Goal: Task Accomplishment & Management: Use online tool/utility

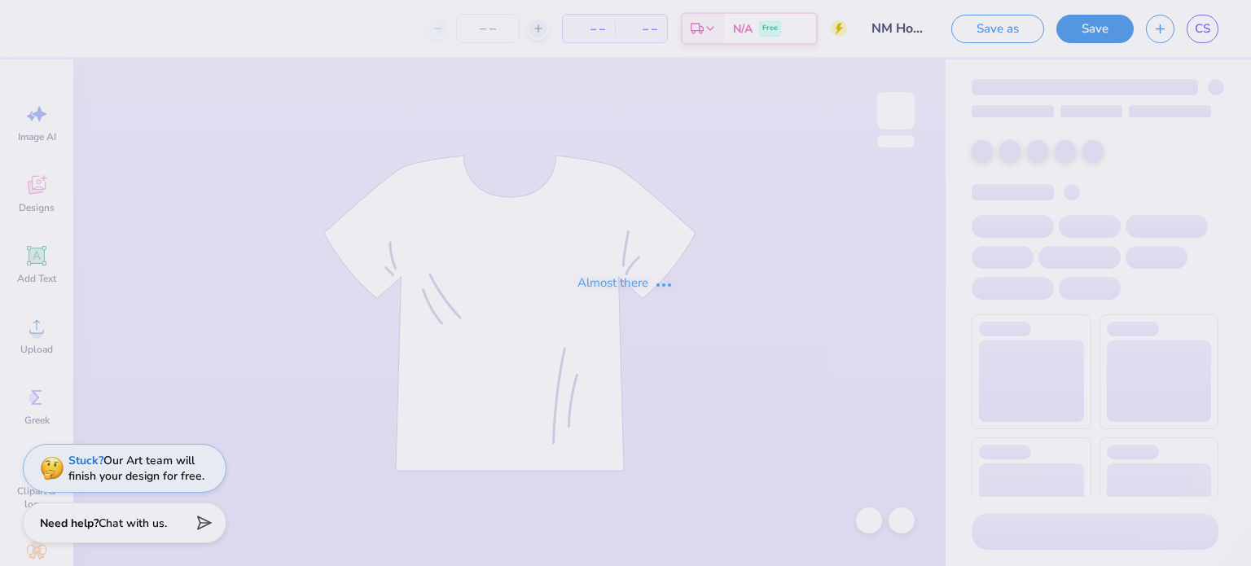
type input "50"
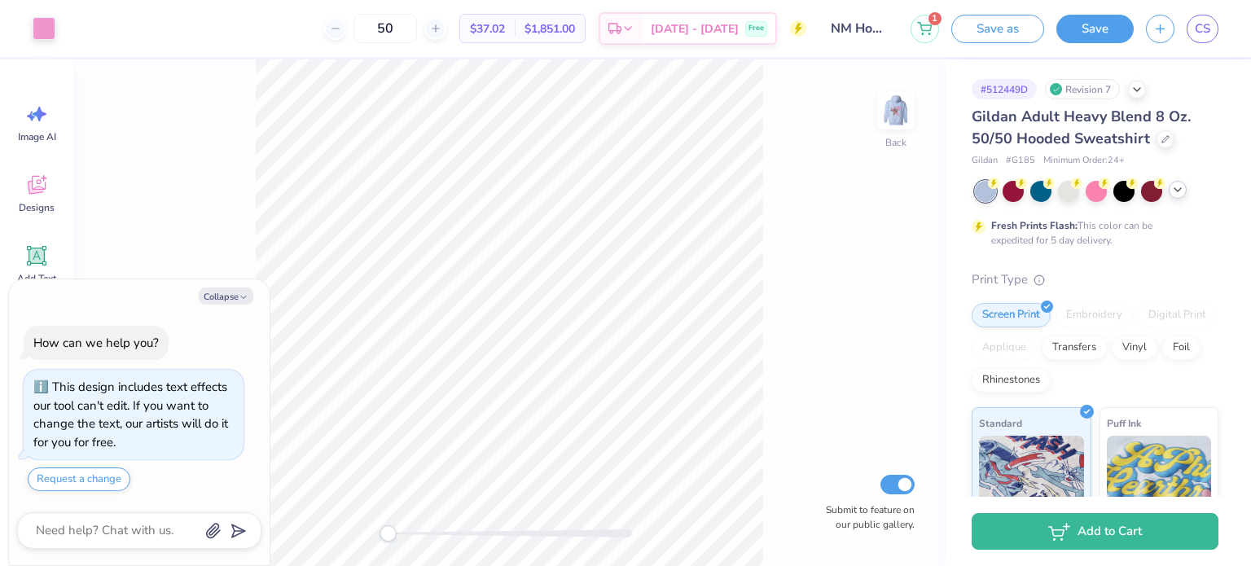
click at [1180, 196] on div at bounding box center [1178, 190] width 18 height 18
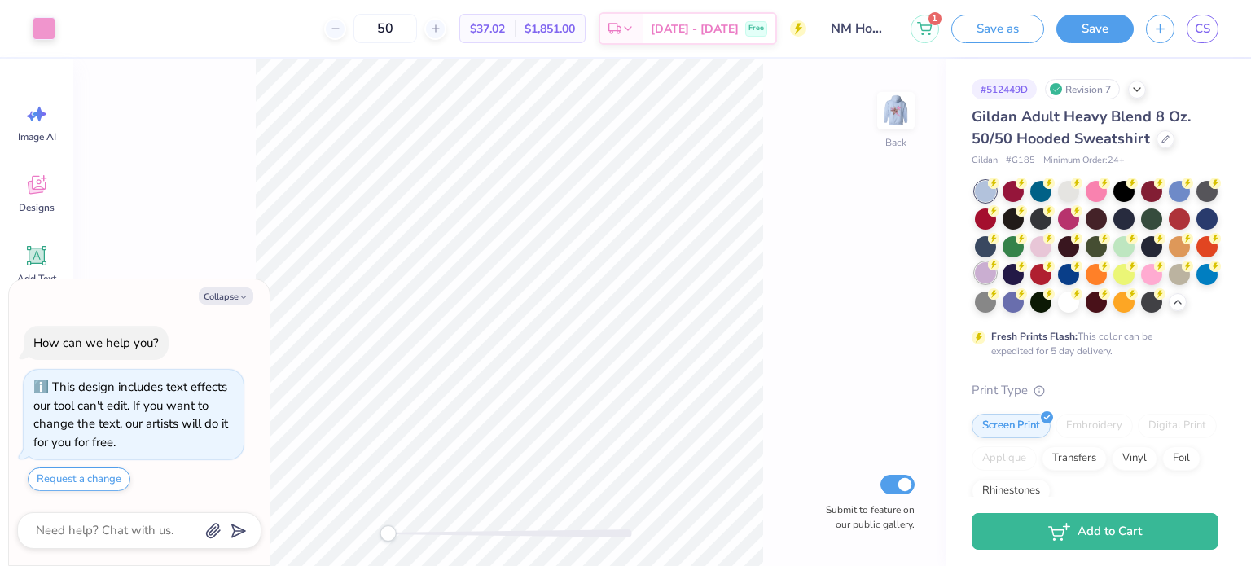
click at [1000, 268] on icon at bounding box center [993, 264] width 11 height 11
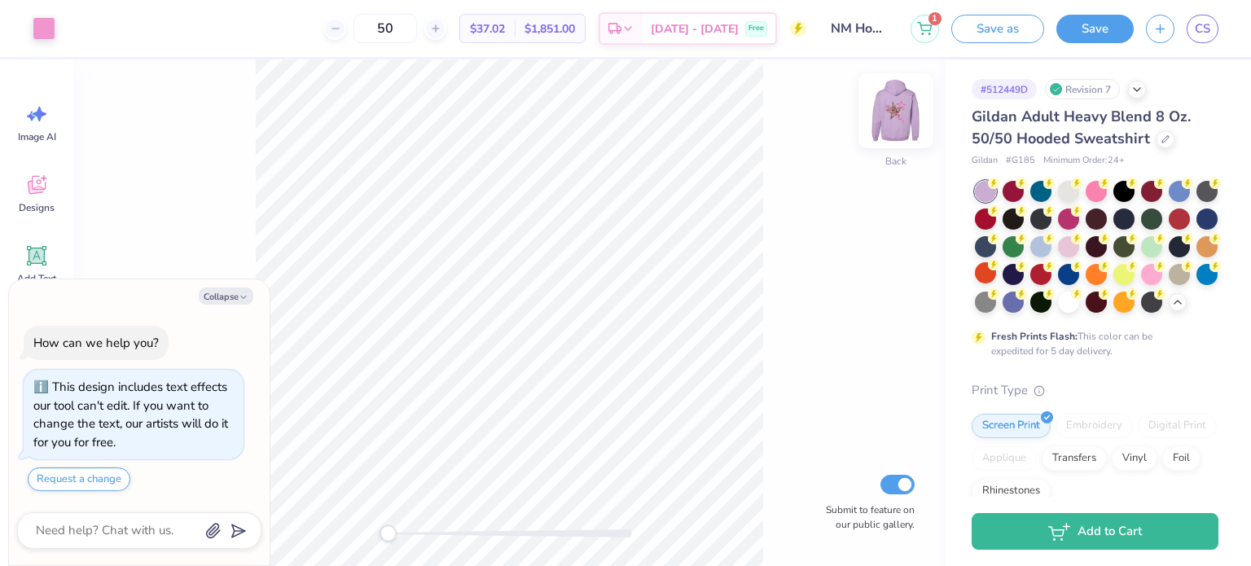
click at [880, 126] on img at bounding box center [896, 110] width 65 height 65
click at [231, 294] on button "Collapse" at bounding box center [226, 296] width 55 height 17
type textarea "x"
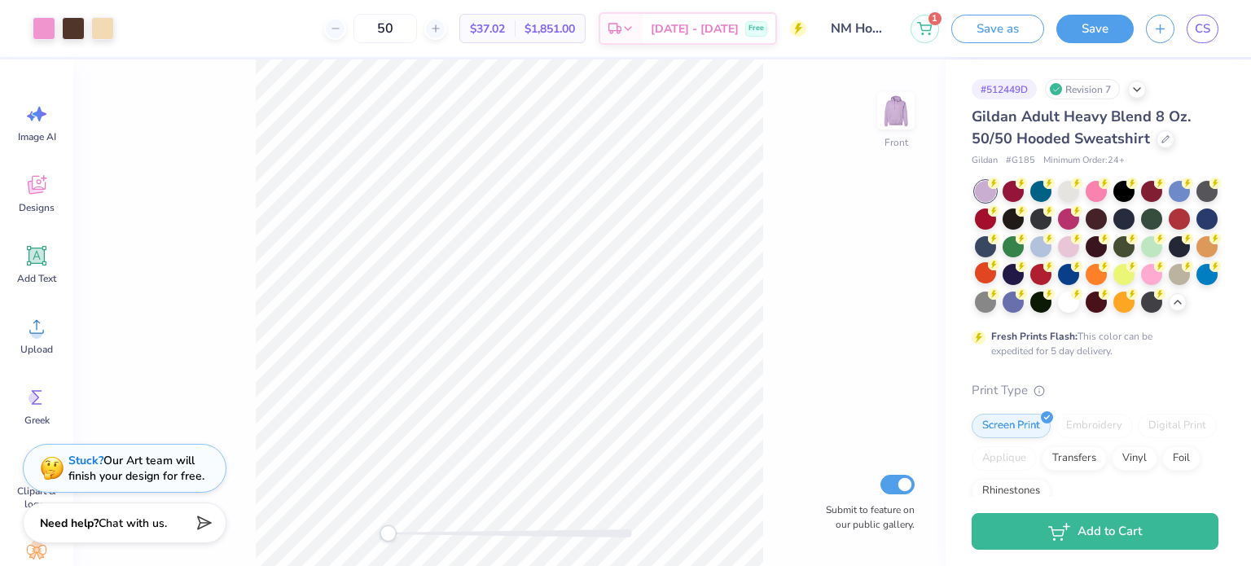
click at [299, 565] on html "Art colors 50 $37.02 Per Item $1,851.00 Total Est. Delivery [DATE] - [DATE] Fre…" at bounding box center [625, 283] width 1251 height 566
click at [994, 25] on button "Save as" at bounding box center [998, 26] width 93 height 29
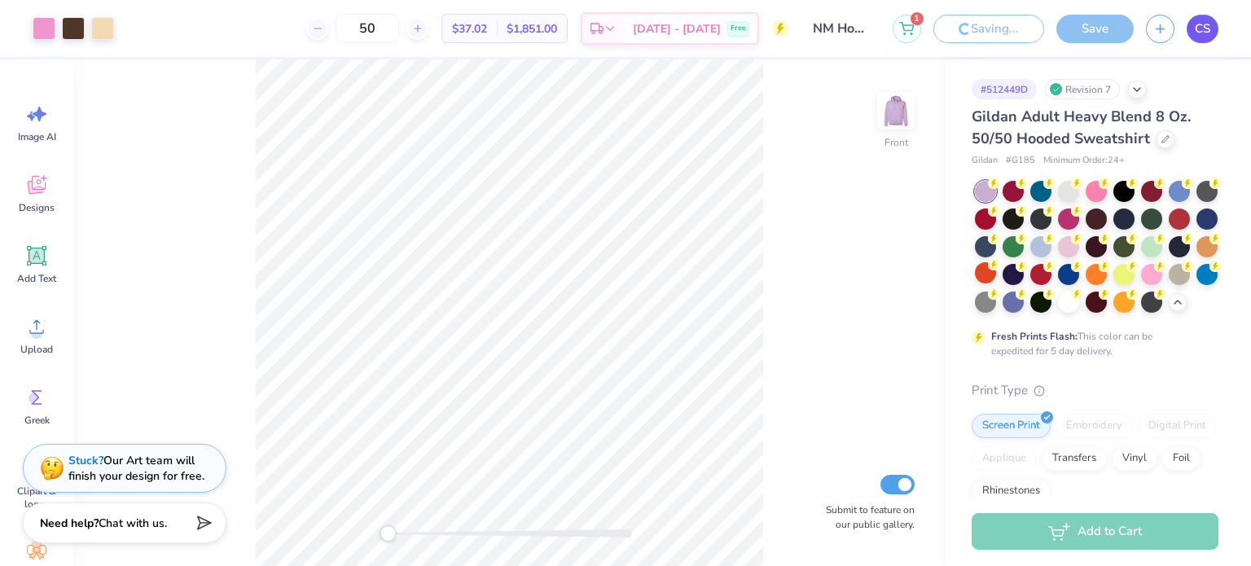
click at [1198, 26] on span "CS" at bounding box center [1202, 29] width 15 height 19
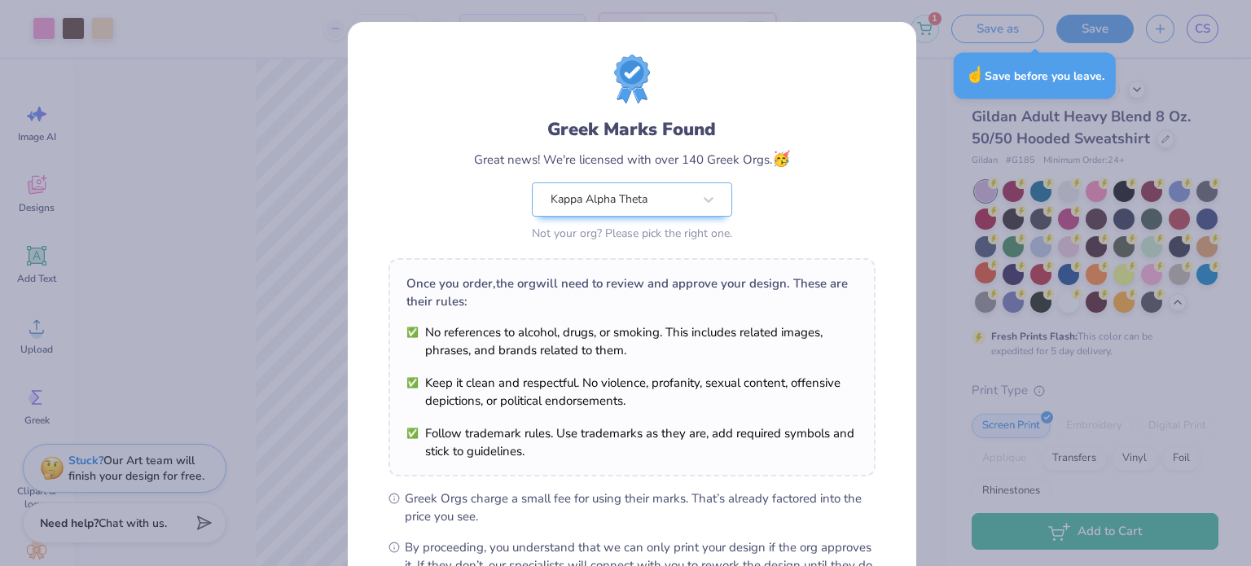
click at [932, 116] on div "Greek Marks Found Great news! We're licensed with over 140 Greek Orgs. 🥳 Kappa …" at bounding box center [625, 283] width 1251 height 566
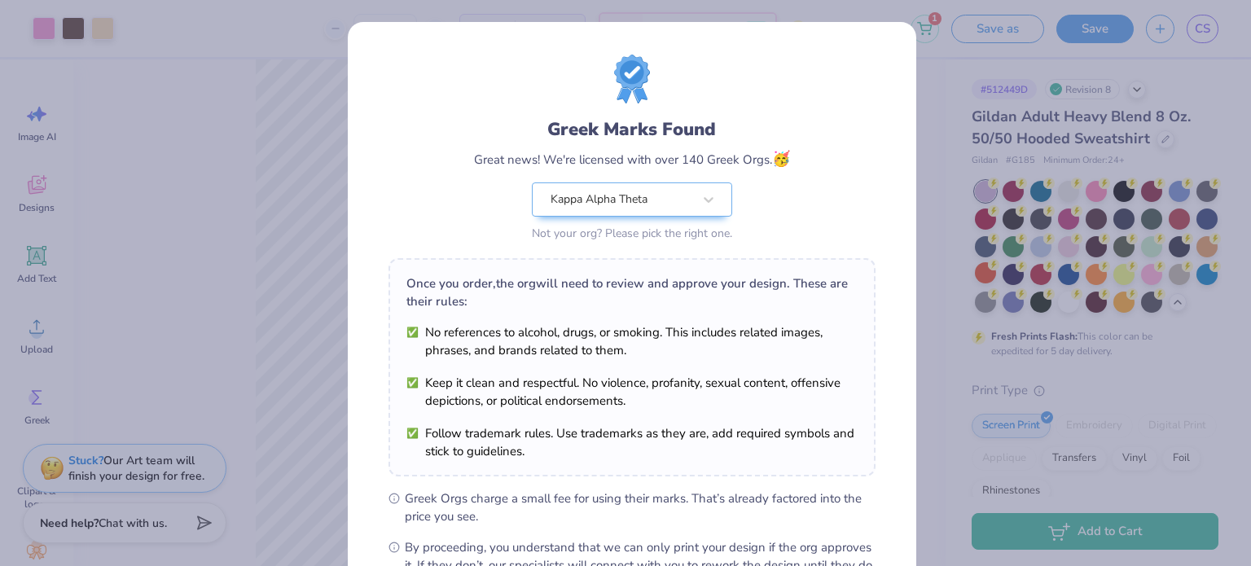
scroll to position [195, 0]
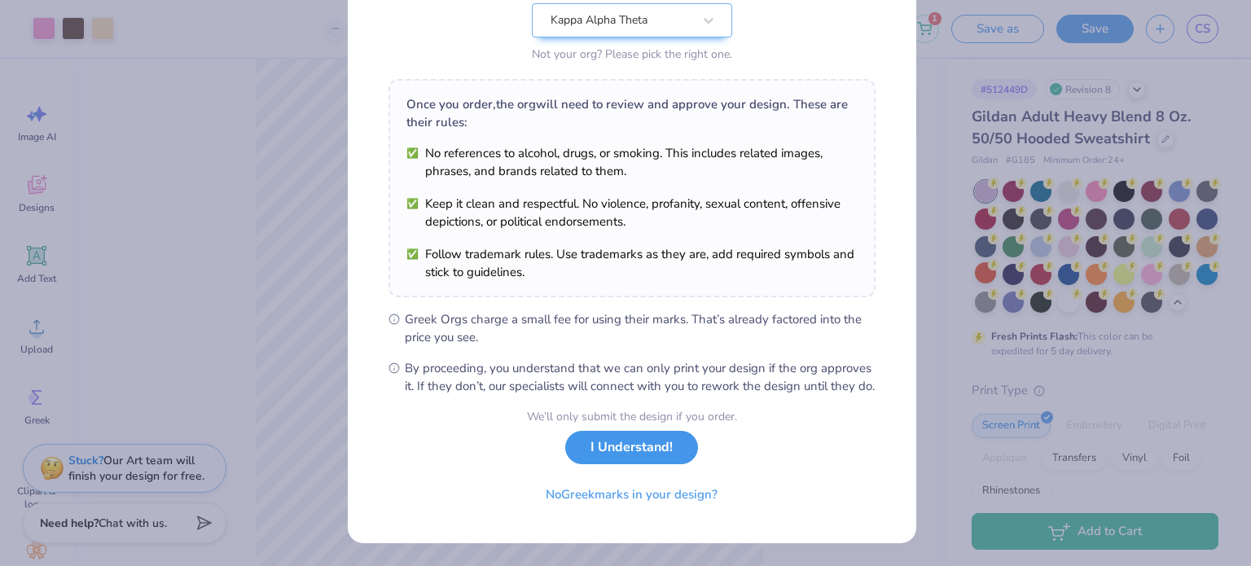
click at [648, 459] on button "I Understand!" at bounding box center [631, 447] width 133 height 33
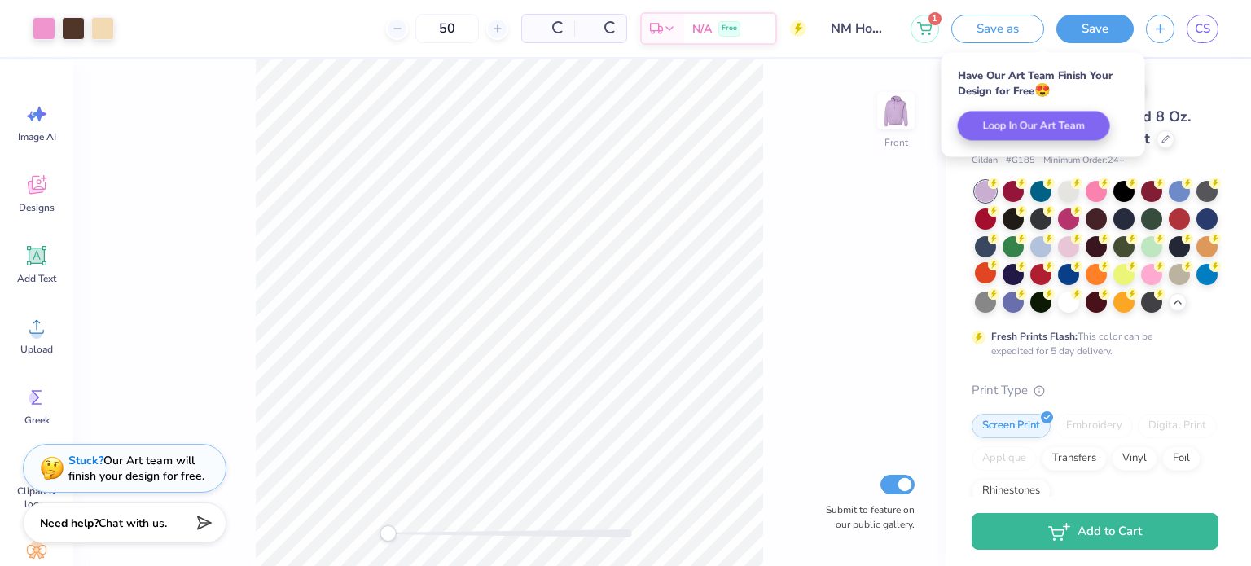
scroll to position [0, 0]
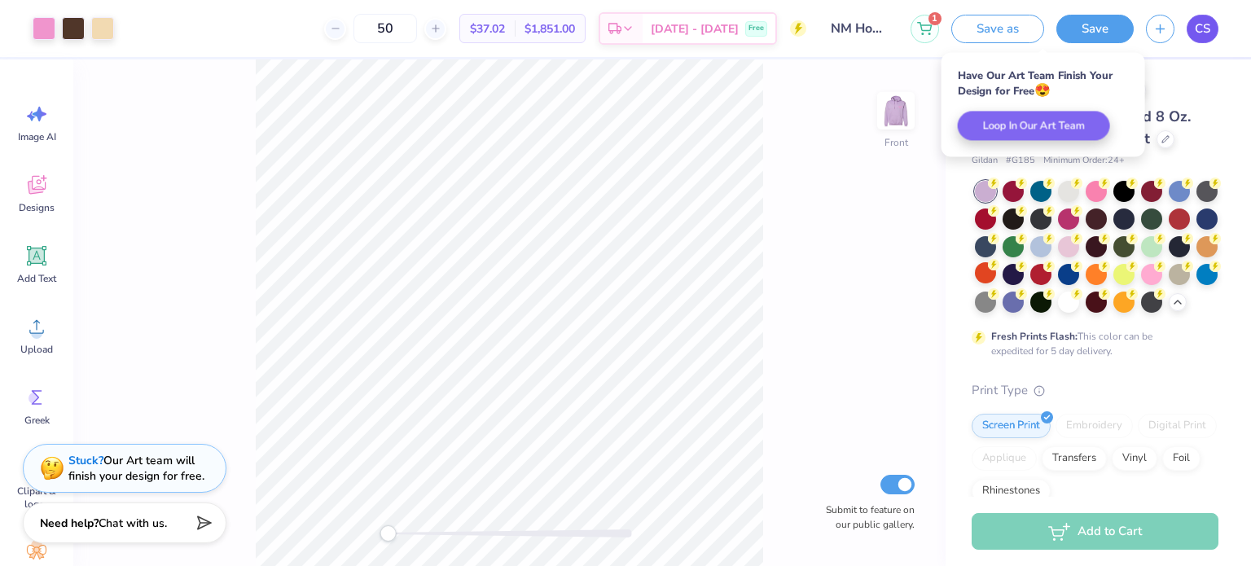
click at [1203, 35] on span "CS" at bounding box center [1202, 29] width 15 height 19
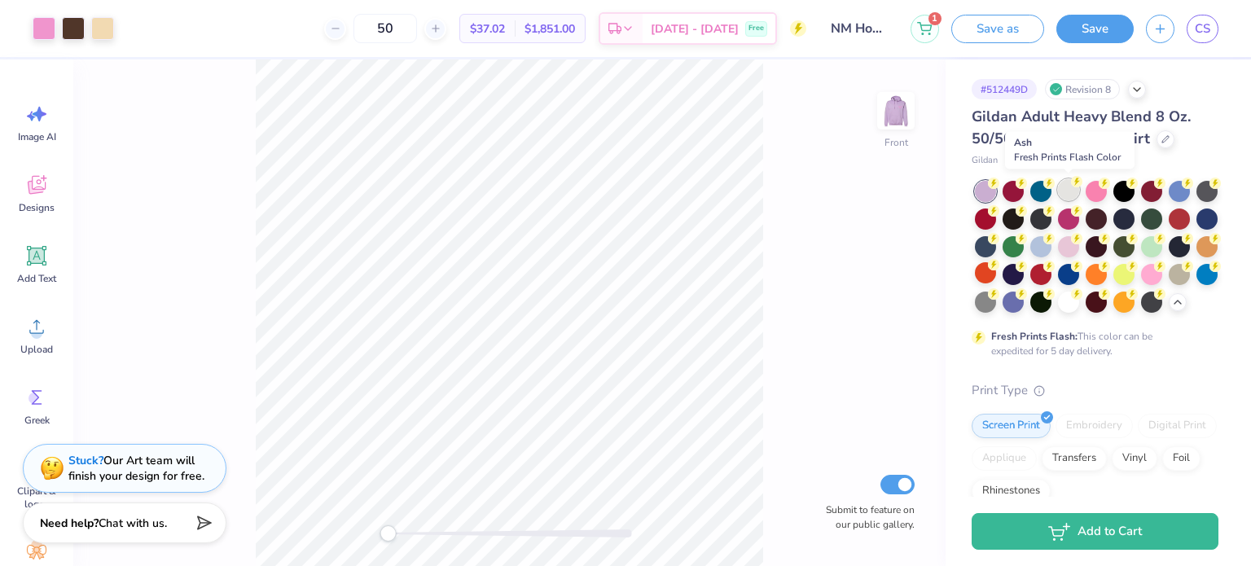
click at [1074, 194] on div at bounding box center [1068, 189] width 21 height 21
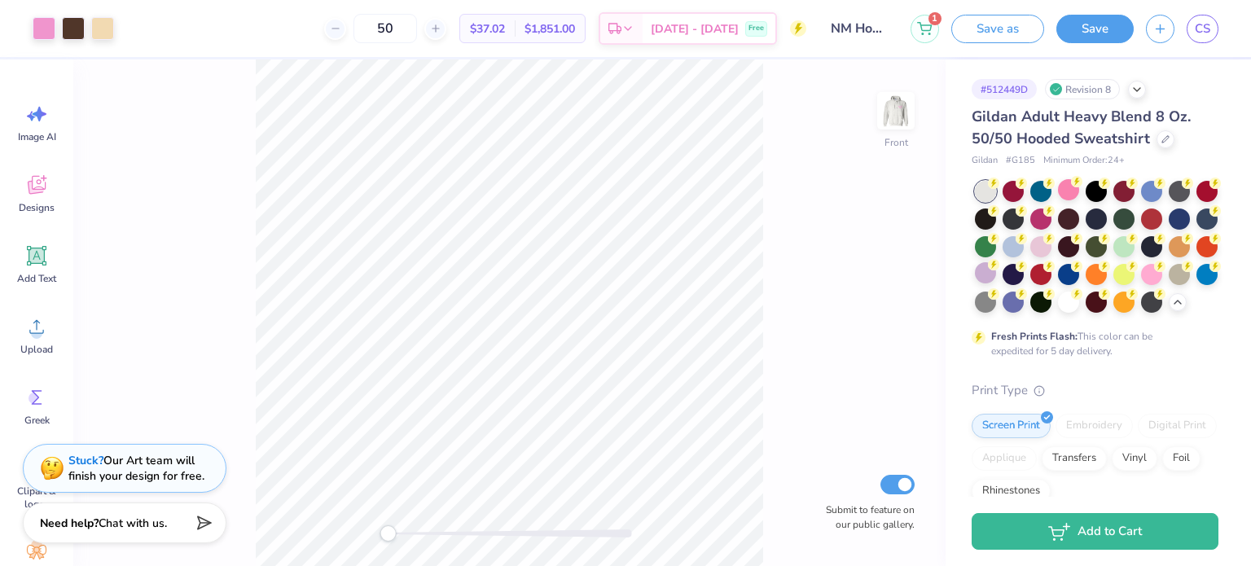
click at [1097, 313] on div at bounding box center [1097, 247] width 244 height 132
click at [996, 306] on div at bounding box center [985, 300] width 21 height 21
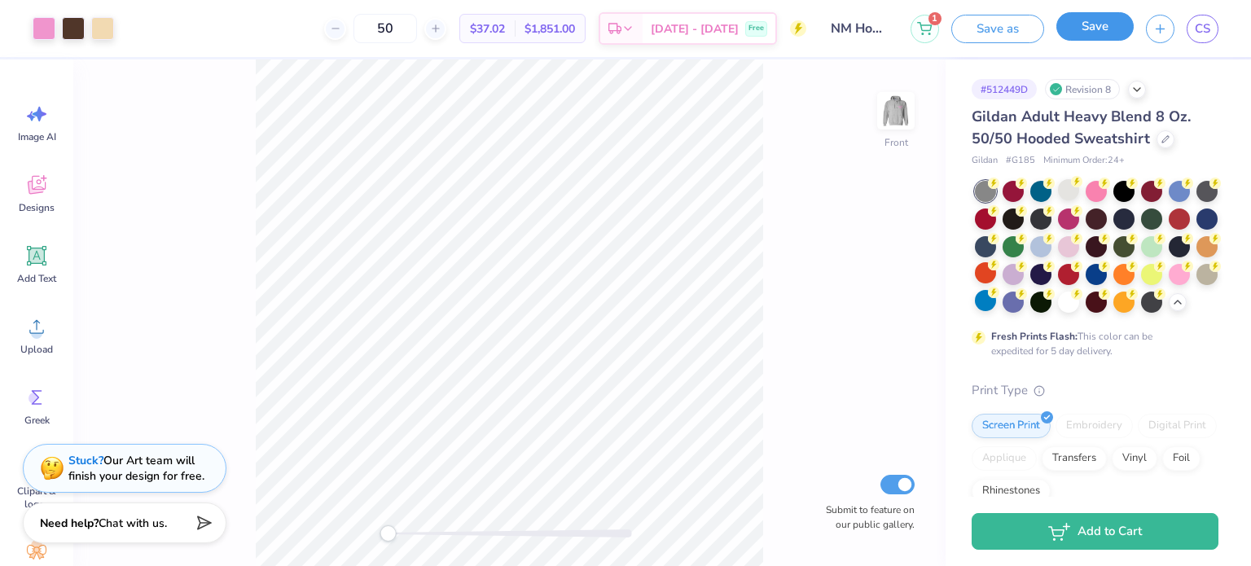
click at [1098, 15] on button "Save" at bounding box center [1095, 26] width 77 height 29
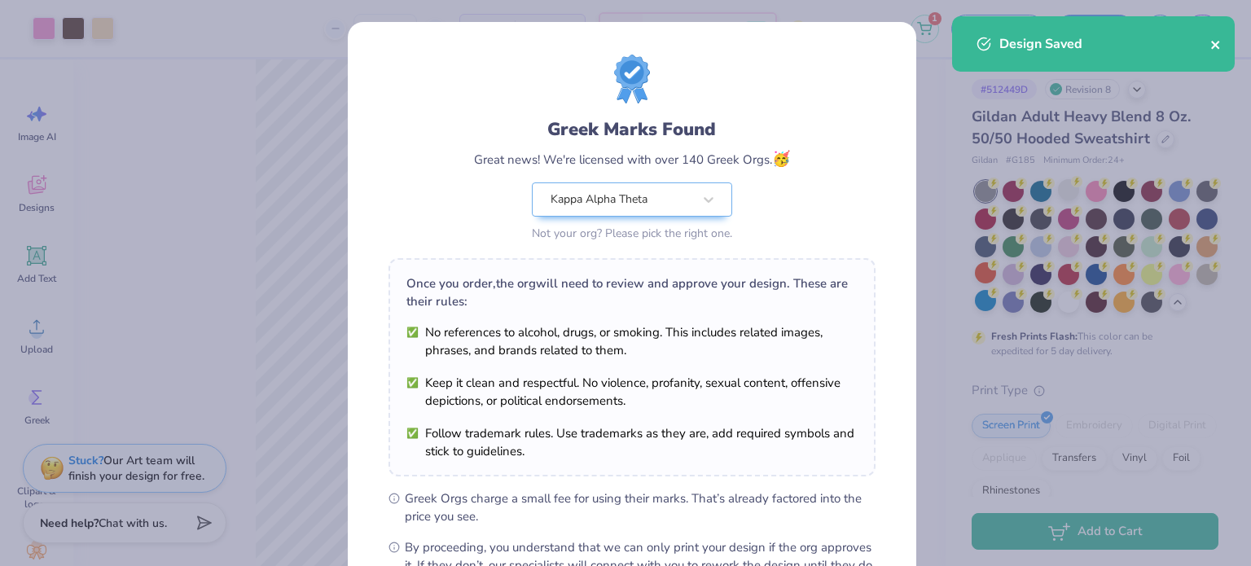
click at [1219, 46] on icon "close" at bounding box center [1216, 44] width 11 height 13
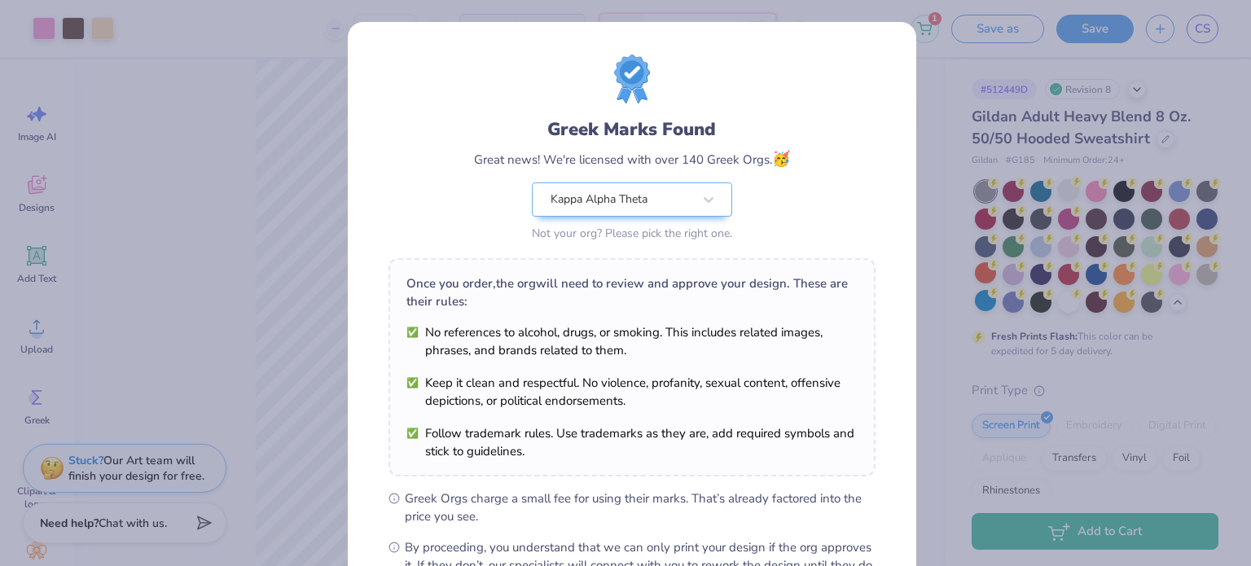
scroll to position [195, 0]
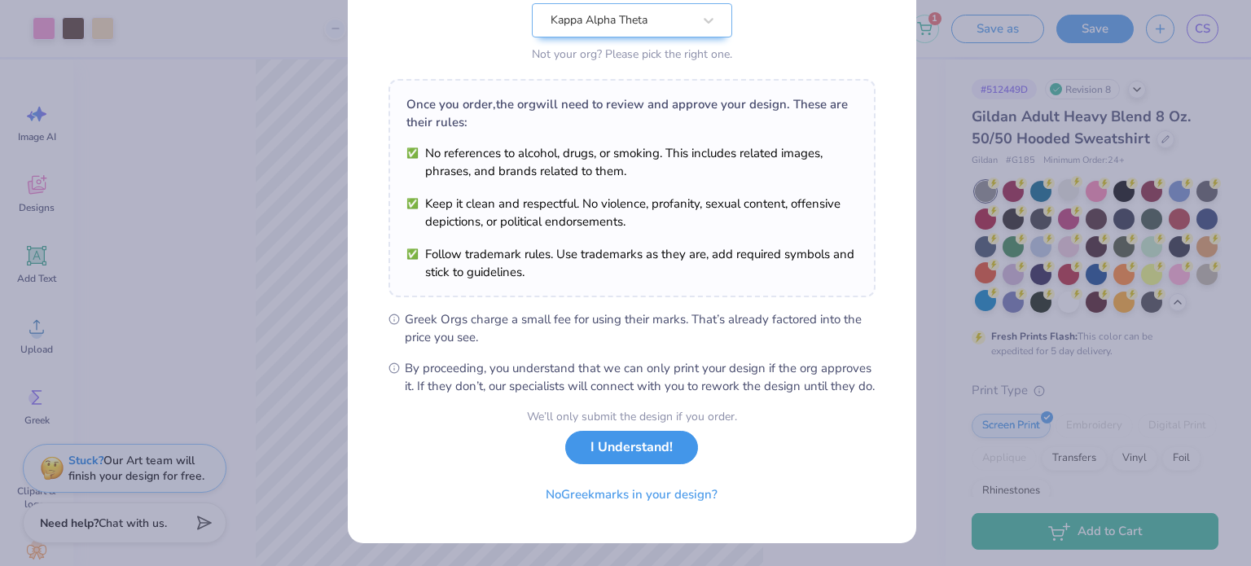
click at [657, 455] on button "I Understand!" at bounding box center [631, 447] width 133 height 33
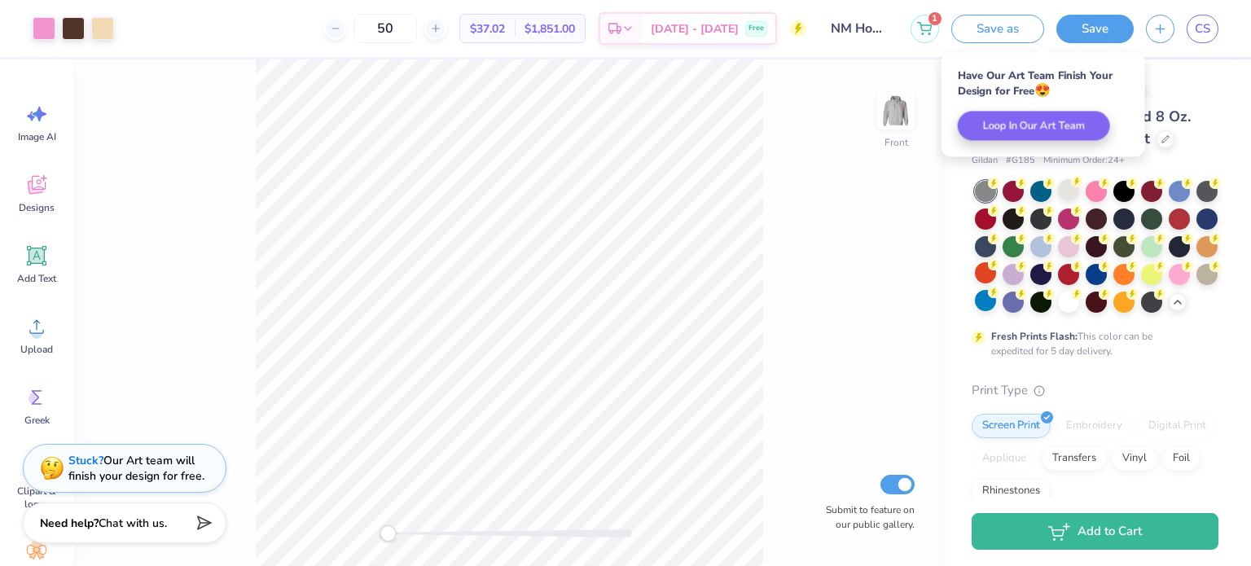
scroll to position [0, 0]
click at [1200, 38] on link "CS" at bounding box center [1203, 29] width 32 height 29
